Goal: Information Seeking & Learning: Learn about a topic

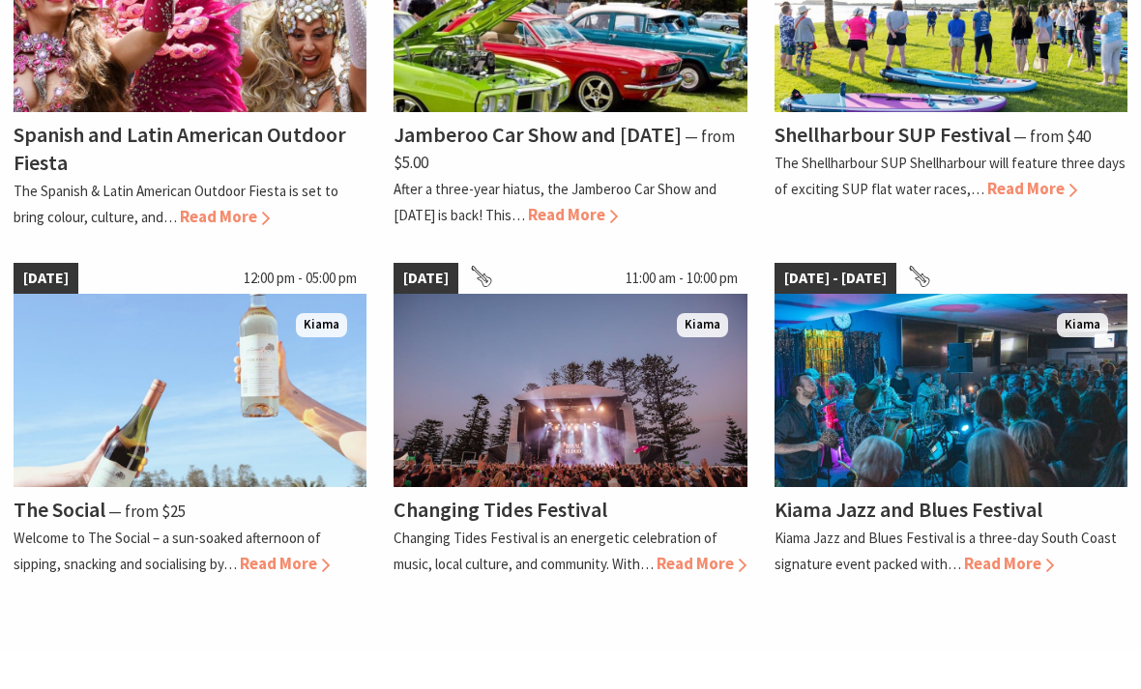
scroll to position [1562, 0]
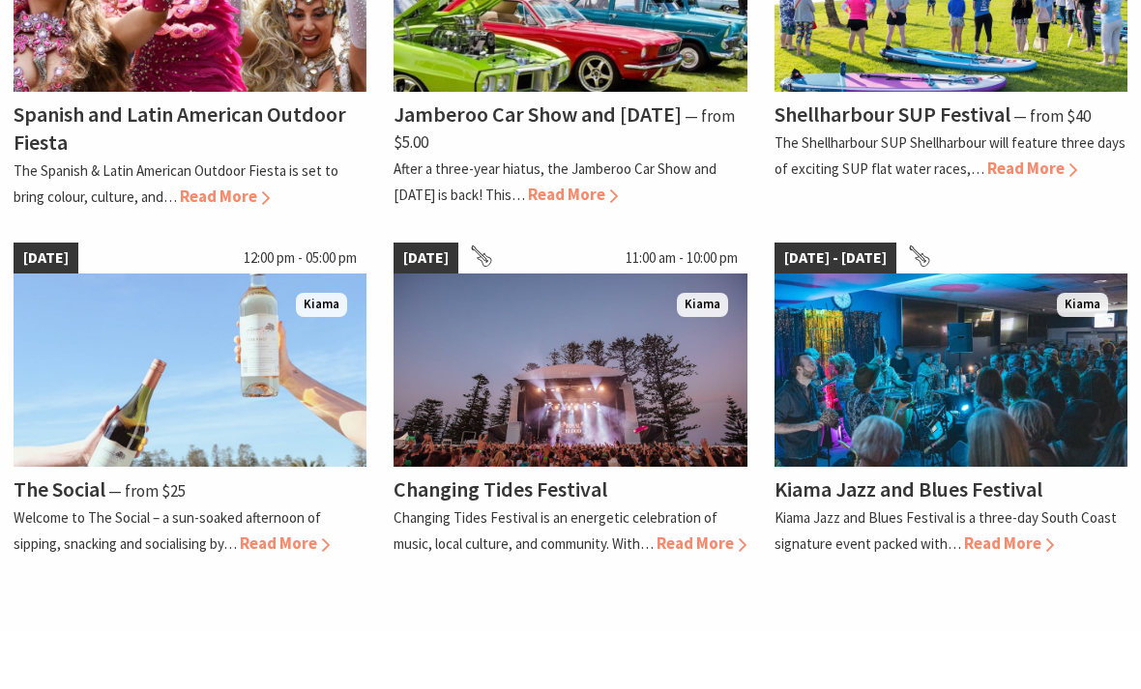
click at [280, 533] on span "Read More" at bounding box center [285, 543] width 90 height 21
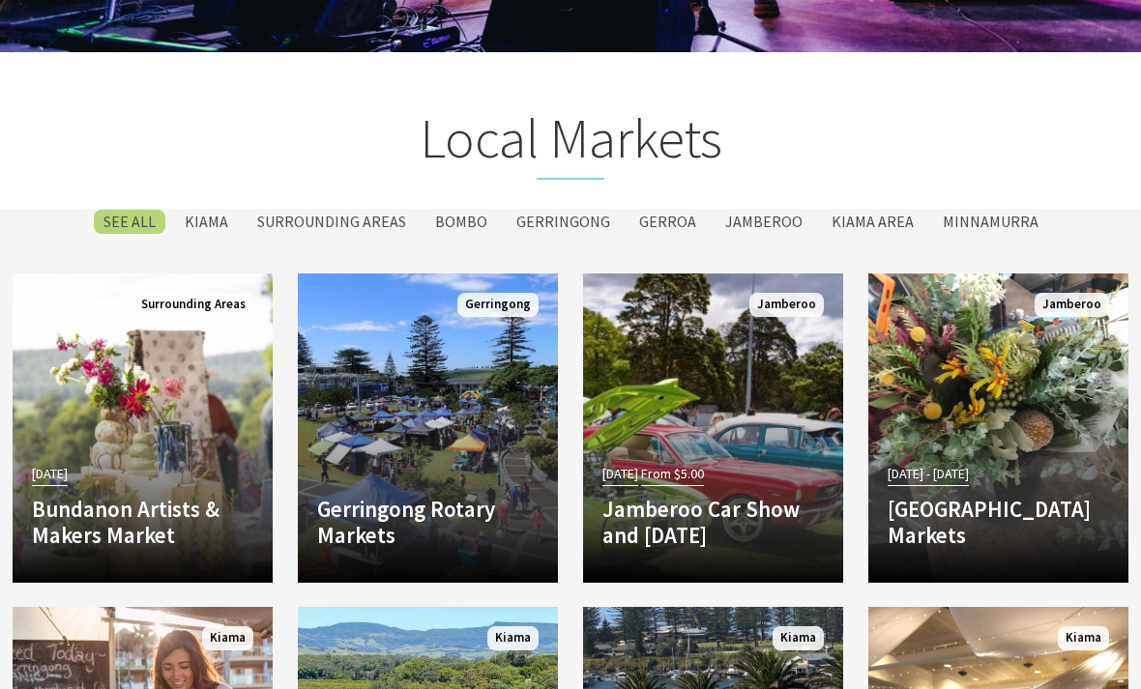
scroll to position [2960, 0]
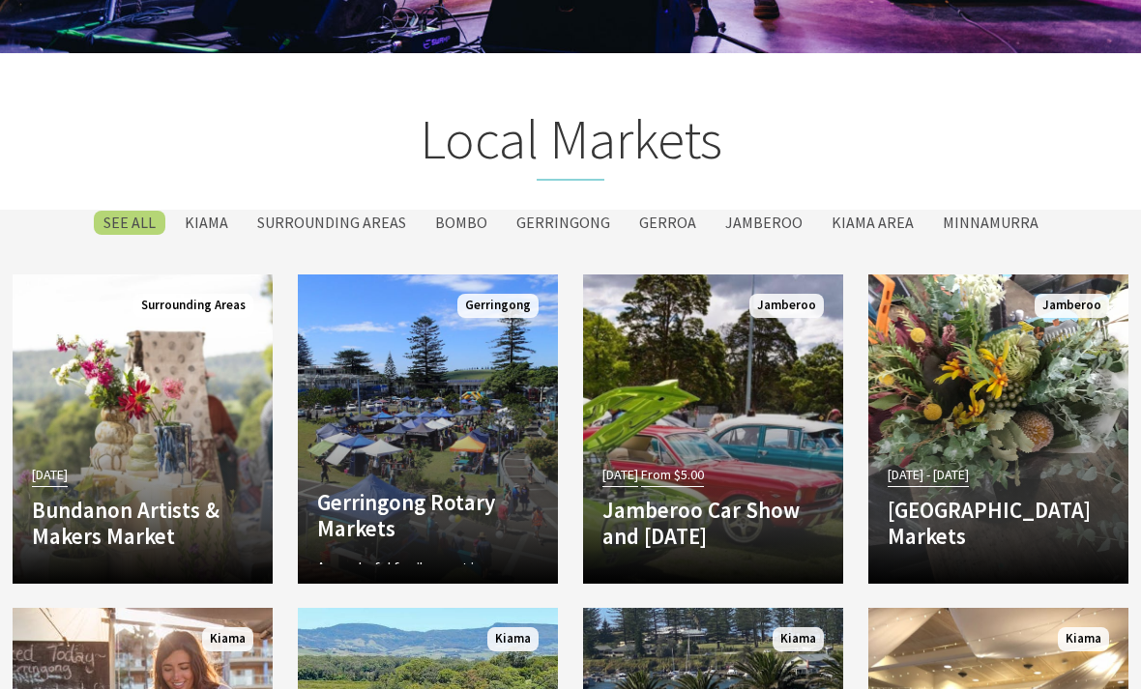
click at [425, 505] on h4 "Gerringong Rotary Markets" at bounding box center [427, 515] width 221 height 53
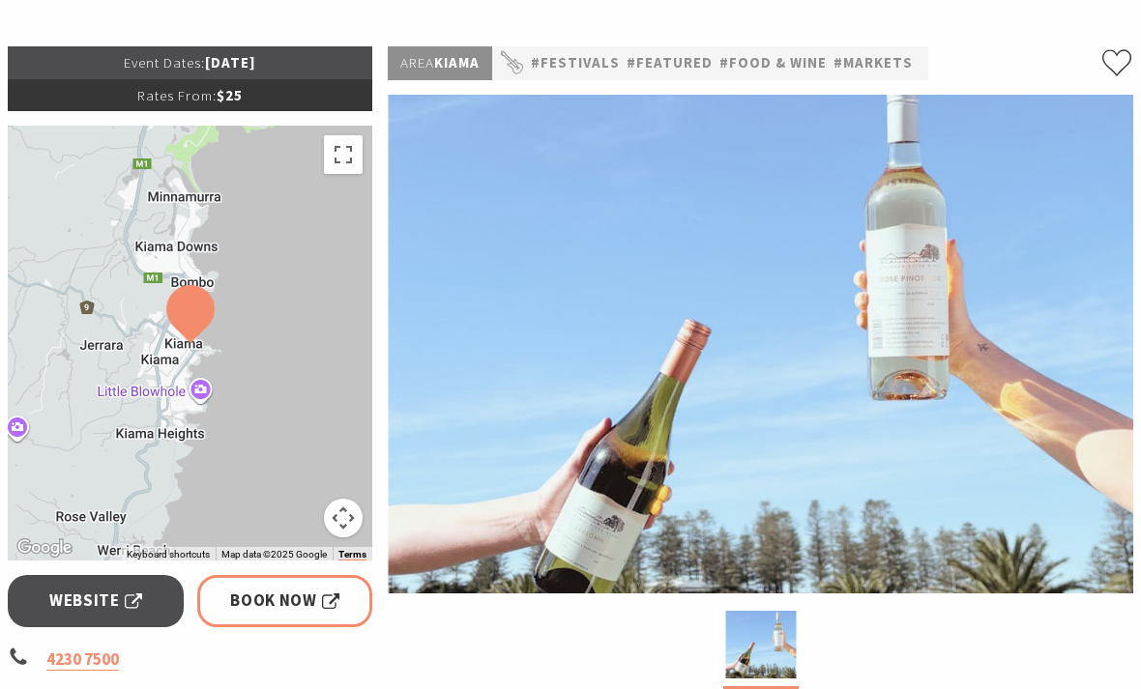
scroll to position [250, 0]
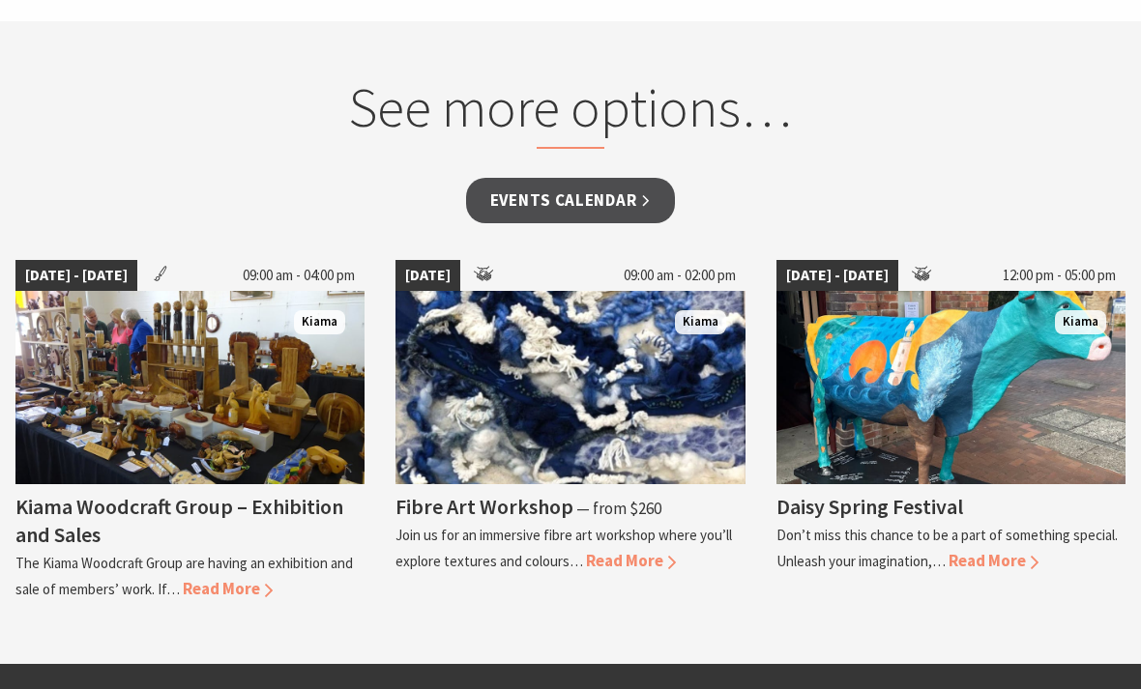
scroll to position [1578, 0]
click at [231, 578] on span "Read More" at bounding box center [228, 588] width 90 height 21
